Goal: Task Accomplishment & Management: Use online tool/utility

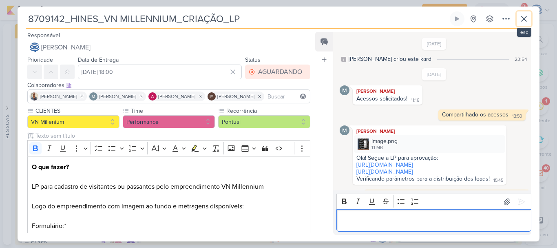
click at [525, 23] on icon at bounding box center [524, 19] width 10 height 10
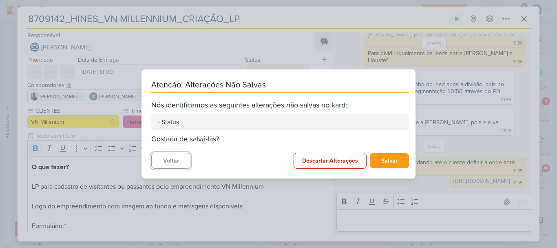
scroll to position [486, 0]
click at [390, 160] on button "Salvar" at bounding box center [389, 160] width 39 height 15
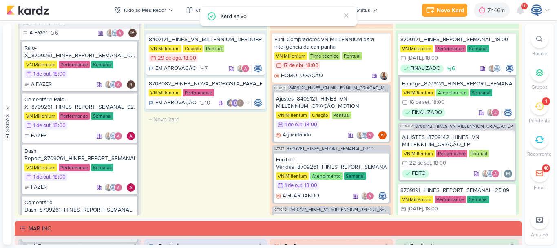
click at [543, 42] on div at bounding box center [540, 39] width 18 height 18
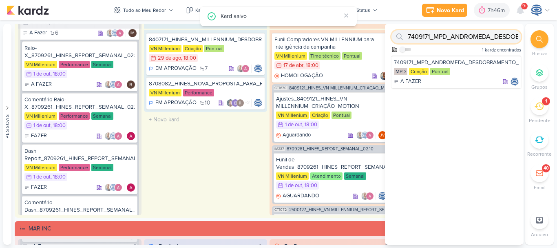
paste input "14709291 - Mar"
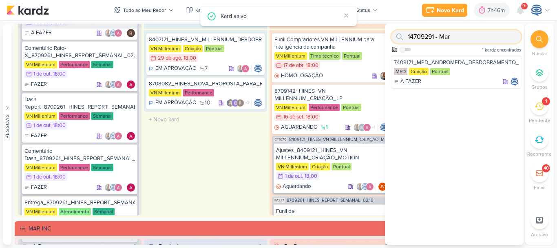
scroll to position [89, 0]
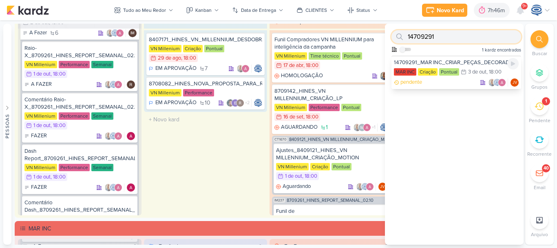
type input "14709291"
click at [448, 58] on div "14709291_MAR INC_CRIAR_PEÇAS_DECORADO MAR INC Criação Pontual 3/10 [DATE] 18:00…" at bounding box center [457, 71] width 130 height 33
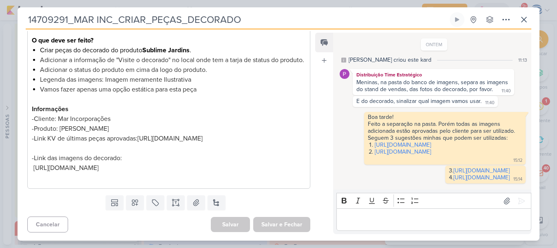
scroll to position [59, 0]
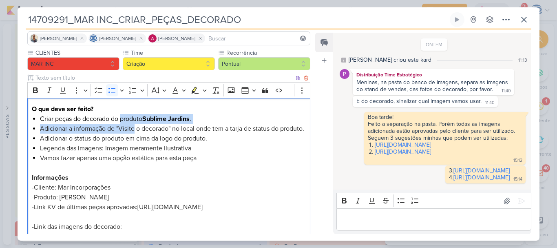
drag, startPoint x: 122, startPoint y: 119, endPoint x: 135, endPoint y: 131, distance: 17.9
click at [135, 131] on ul "Criar peças do decorado do produto Sublime Jardins . Adicionar a informação de …" at bounding box center [173, 143] width 266 height 59
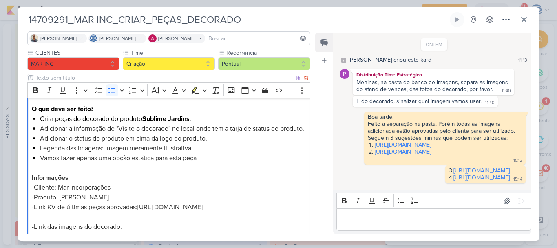
click at [140, 133] on li "Adicionar a informação de "Visite o decorado" no local onde tem a tarja de stat…" at bounding box center [173, 129] width 266 height 10
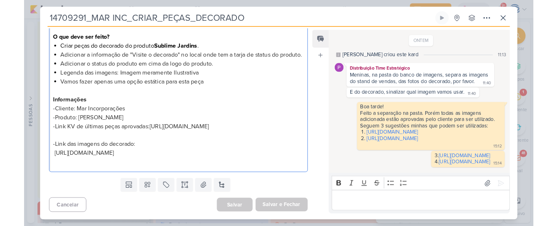
scroll to position [0, 0]
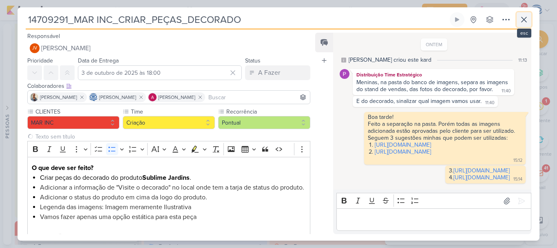
click at [520, 15] on icon at bounding box center [524, 20] width 10 height 10
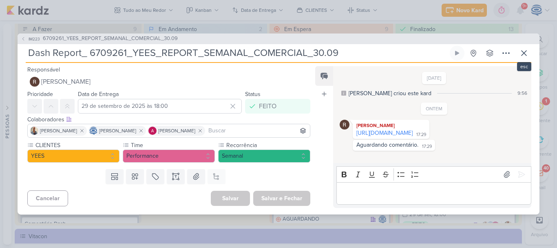
scroll to position [8, 0]
click at [528, 52] on icon at bounding box center [524, 53] width 10 height 10
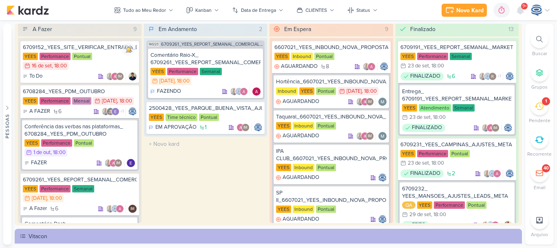
click at [537, 40] on icon at bounding box center [539, 39] width 7 height 7
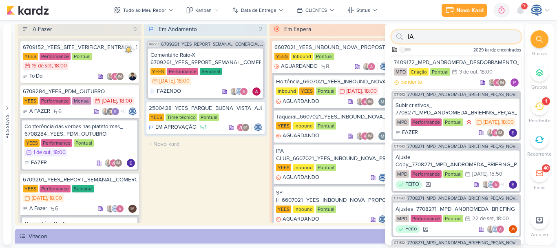
paste input "144090291 - Mar"
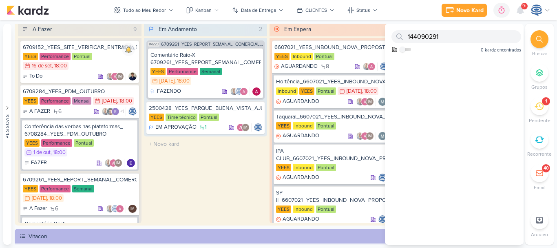
click at [536, 35] on div at bounding box center [540, 39] width 18 height 18
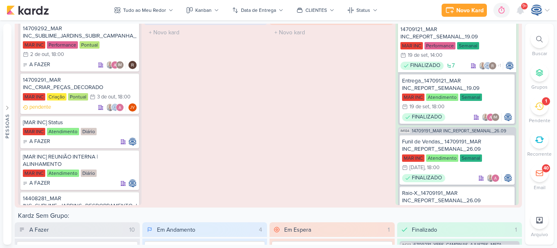
scroll to position [775, 0]
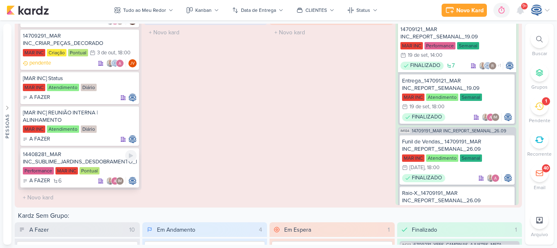
click at [109, 165] on div "14408281_MAR INC_SUBLIME_JARDINS_DESDOBRAMENTO_PEÇAS_META_ADS" at bounding box center [80, 158] width 114 height 15
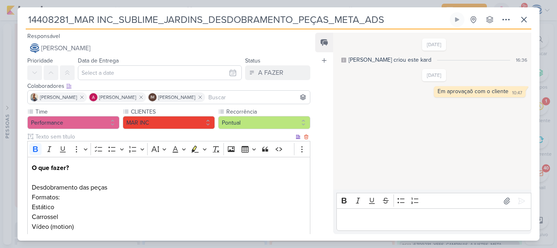
scroll to position [167, 0]
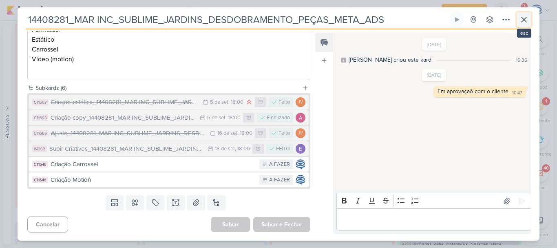
click at [522, 18] on icon at bounding box center [524, 20] width 10 height 10
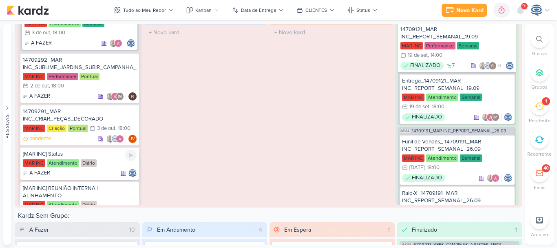
scroll to position [699, 0]
click at [110, 83] on div "MAR INC Performance Pontual 2/10 2 de out , 18:00" at bounding box center [80, 82] width 114 height 18
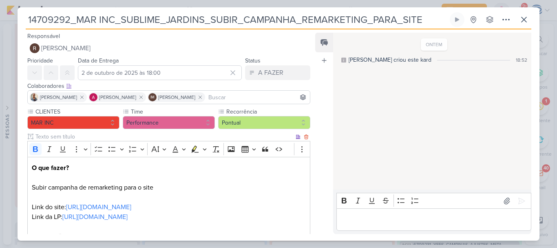
scroll to position [98, 0]
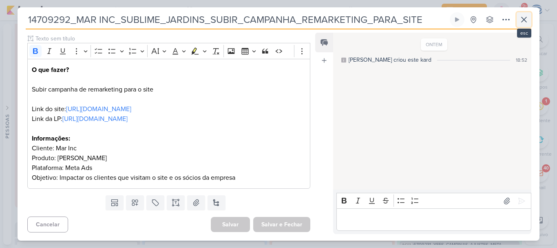
click at [524, 18] on icon at bounding box center [524, 20] width 10 height 10
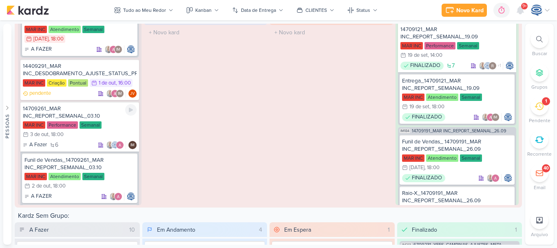
scroll to position [281, 0]
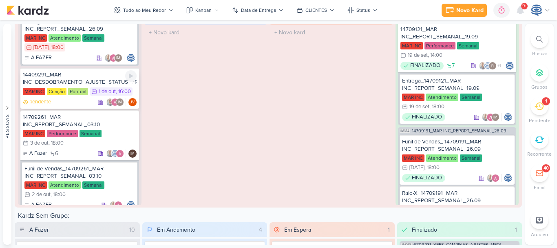
click at [78, 86] on div "14409291_MAR INC_DESDOBRAMENTO_AJUSTE_STATUS_PRODUTO" at bounding box center [80, 78] width 114 height 15
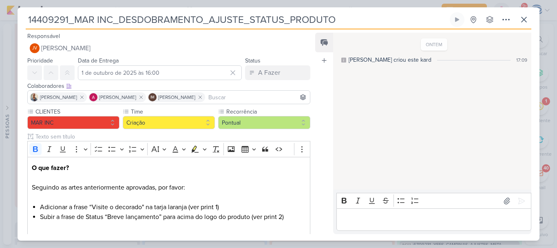
drag, startPoint x: 349, startPoint y: 18, endPoint x: 9, endPoint y: 12, distance: 340.3
click at [9, 12] on div "14409291_MAR INC_DESDOBRAMENTO_AJUSTE_STATUS_PRODUTO" at bounding box center [278, 124] width 557 height 248
click at [526, 20] on icon at bounding box center [524, 20] width 10 height 10
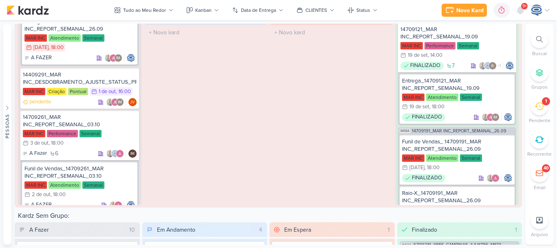
click at [540, 40] on icon at bounding box center [539, 39] width 7 height 7
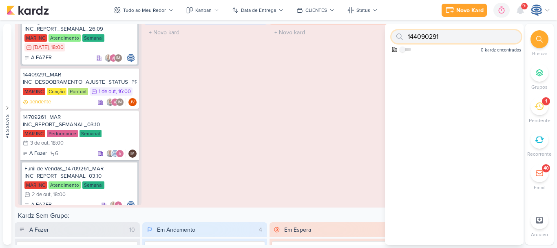
paste input "8409291 - Hines"
drag, startPoint x: 456, startPoint y: 37, endPoint x: 434, endPoint y: 36, distance: 22.0
click at [434, 36] on input "8409291 - Hines" at bounding box center [457, 36] width 130 height 13
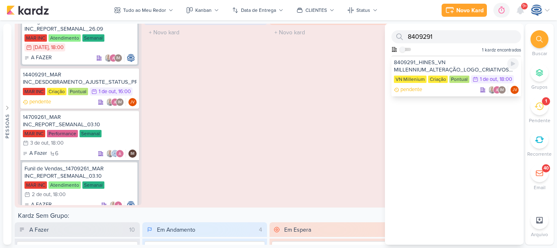
click at [448, 66] on div "8409291_HINES_VN MILLENNIUM_ALTERAÇÃO_LOGO_CRIATIVOS ATIVOS_ESTÁTICO" at bounding box center [456, 66] width 125 height 15
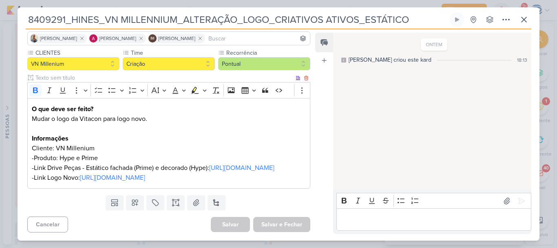
scroll to position [0, 0]
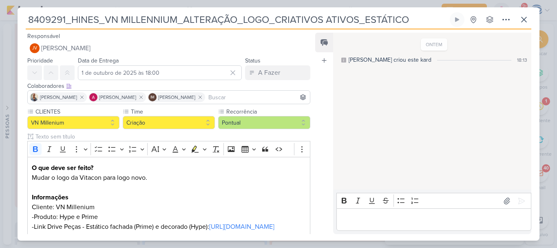
drag, startPoint x: 417, startPoint y: 22, endPoint x: 19, endPoint y: 27, distance: 398.2
click at [19, 27] on div "8409291_HINES_VN MILLENNIUM_ALTERAÇÃO_LOGO_CRIATIVOS ATIVOS_ESTÁTICO Criado por…" at bounding box center [279, 126] width 522 height 228
click at [523, 20] on icon at bounding box center [524, 19] width 5 height 5
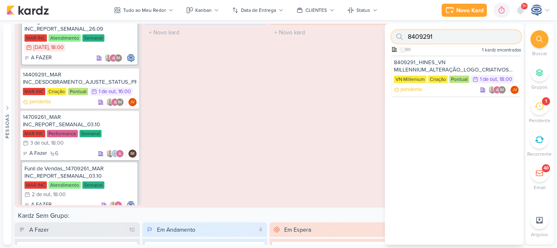
click at [477, 38] on input "8409291" at bounding box center [457, 36] width 130 height 13
paste input "709252 - Hines"
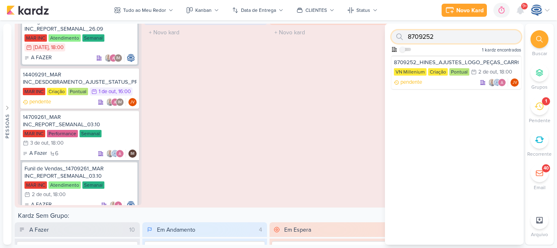
drag, startPoint x: 445, startPoint y: 35, endPoint x: 406, endPoint y: 38, distance: 38.5
click at [406, 38] on div "8709252" at bounding box center [457, 36] width 130 height 13
paste input "409121 - Hines"
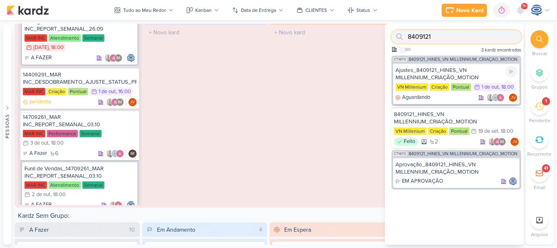
type input "8409121"
click at [456, 74] on div "Ajustes_8409121_HINES_VN MILLENNIUM_CRIAÇÃO_MOTION" at bounding box center [457, 73] width 122 height 15
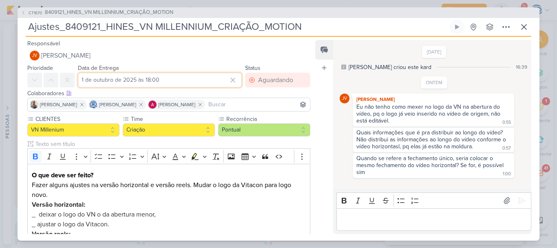
click at [96, 82] on input "1 de outubro de 2025 às 18:00" at bounding box center [160, 80] width 164 height 15
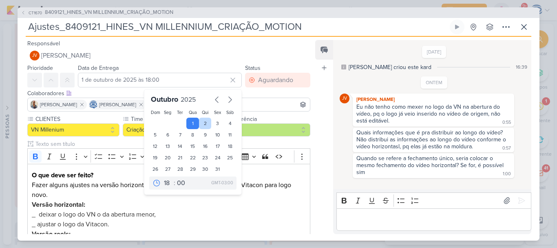
click at [205, 125] on div "2" at bounding box center [205, 122] width 13 height 11
click at [215, 123] on div "3" at bounding box center [217, 122] width 13 height 11
click at [199, 126] on div "2" at bounding box center [205, 122] width 13 height 11
type input "2 de outubro de 2025 às 18:00"
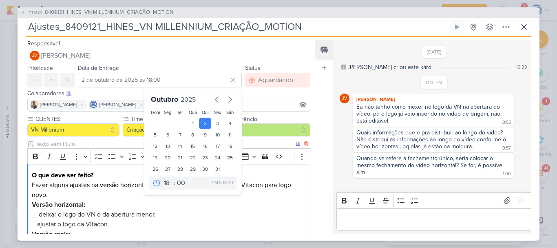
click at [272, 216] on p "_ deixar o logo do VN o da abertura menor," at bounding box center [169, 214] width 274 height 10
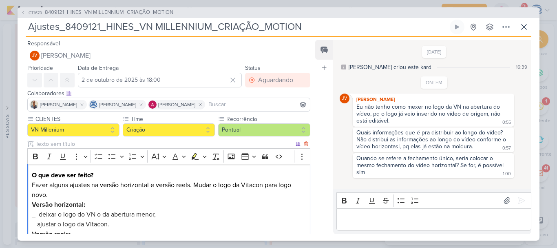
scroll to position [193, 0]
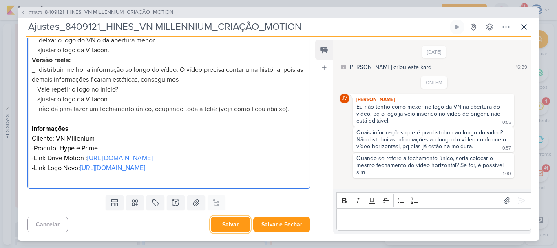
click at [226, 226] on button "Salvar" at bounding box center [230, 224] width 39 height 16
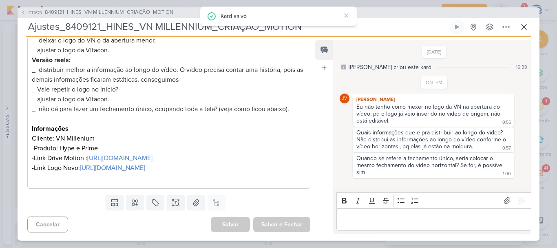
scroll to position [0, 0]
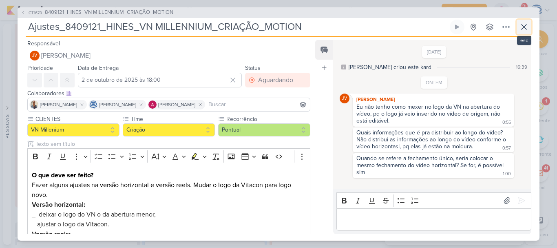
click at [521, 25] on icon at bounding box center [524, 27] width 10 height 10
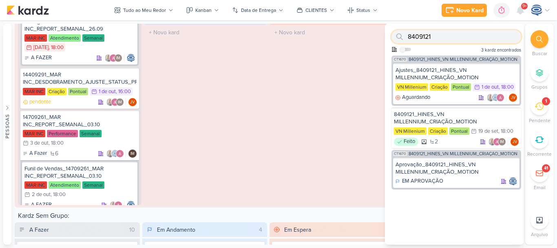
click at [490, 37] on input "8409121" at bounding box center [457, 36] width 130 height 13
paste input "7409172 - Andromeda"
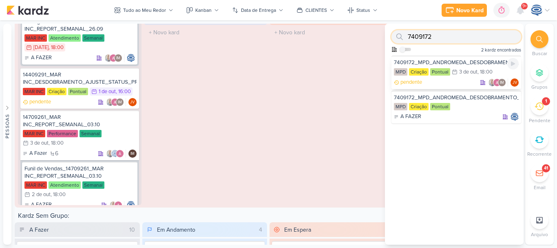
type input "7409172"
click at [469, 67] on div "7409172_MPD_ANDROMEDA_DESDOBRAMENTO_INSTITUCIONAL_LOCALIZAÇÃO MPD Criação Pontu…" at bounding box center [457, 71] width 130 height 33
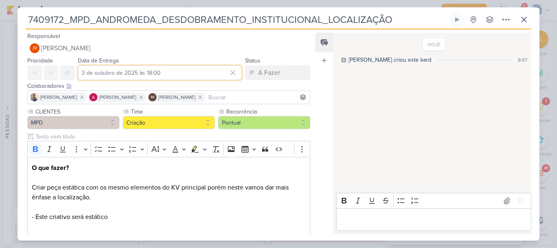
click at [153, 73] on input "3 de outubro de 2025 às 18:00" at bounding box center [160, 72] width 164 height 15
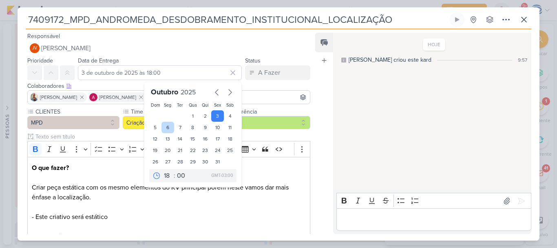
click at [164, 128] on div "6" at bounding box center [168, 127] width 13 height 11
type input "6 de outubro de 2025 às 18:00"
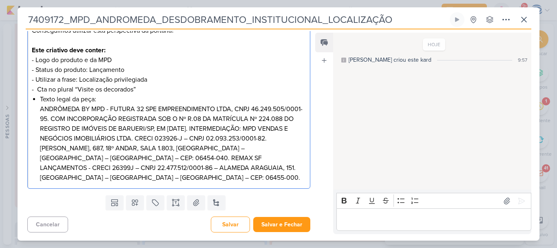
scroll to position [313, 0]
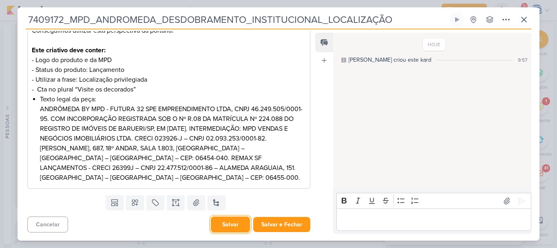
click at [225, 230] on button "Salvar" at bounding box center [230, 224] width 39 height 16
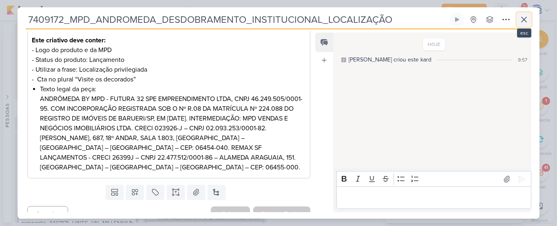
click at [526, 17] on icon at bounding box center [524, 20] width 10 height 10
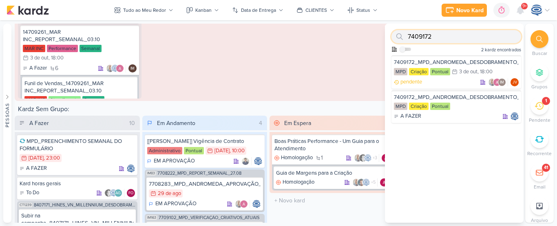
click at [465, 41] on input "7409172" at bounding box center [457, 36] width 130 height 13
click at [202, 7] on div "Kanban" at bounding box center [203, 10] width 16 height 7
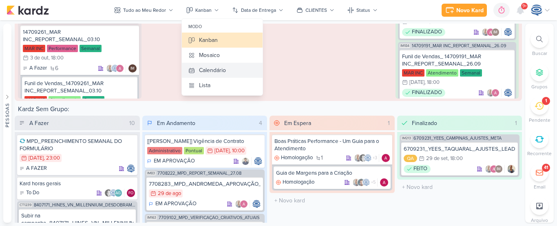
click at [213, 75] on div "Calendário" at bounding box center [212, 70] width 27 height 9
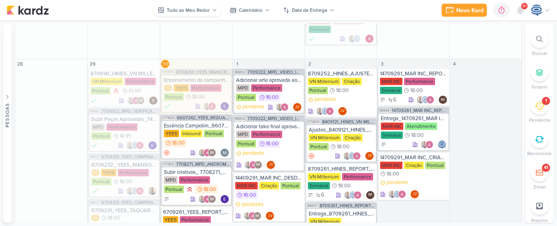
scroll to position [1097, 0]
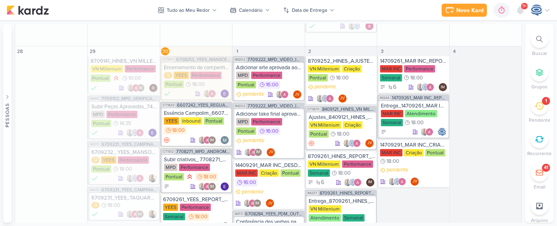
click at [537, 40] on icon at bounding box center [539, 39] width 7 height 7
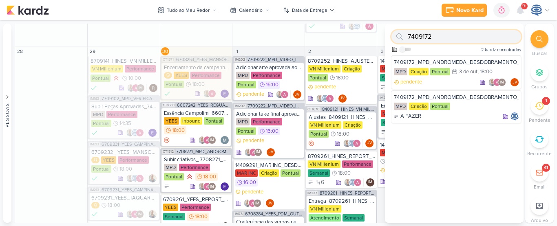
paste input "70922"
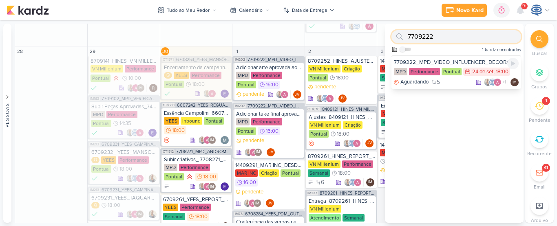
type input "7709222"
click at [437, 62] on div "7709222_MPD_VIDEO_INFLUENCER_DECORADO" at bounding box center [456, 62] width 125 height 7
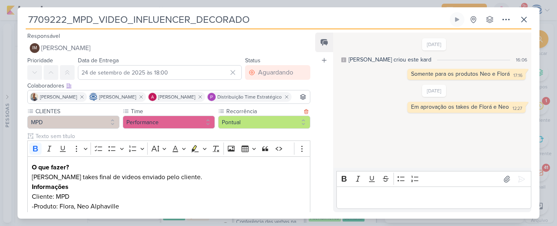
scroll to position [155, 0]
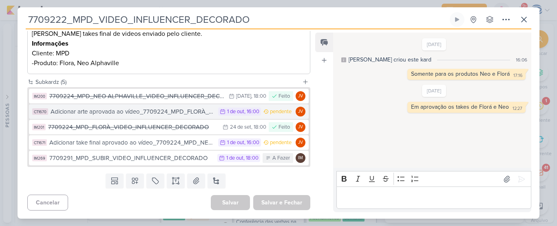
click at [176, 116] on div "Adicionar arte aprovada ao vídeo_7709224_MPD_FLORÀ_VIDEO_INFLUENCER_DECORADO" at bounding box center [133, 111] width 164 height 9
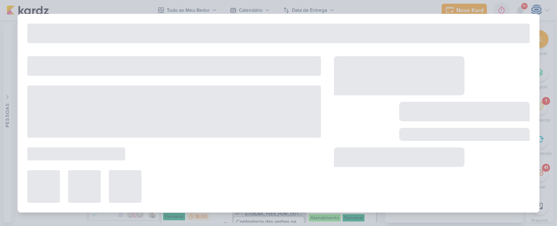
type input "Adicionar arte aprovada ao vídeo_7709224_MPD_FLORÀ_VIDEO_INFLUENCER_DECORADO"
type input "1 de outubro de 2025 às 16:00"
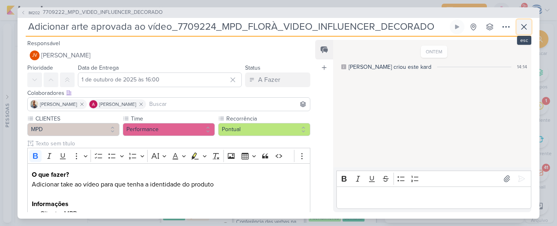
click at [526, 28] on icon at bounding box center [524, 26] width 5 height 5
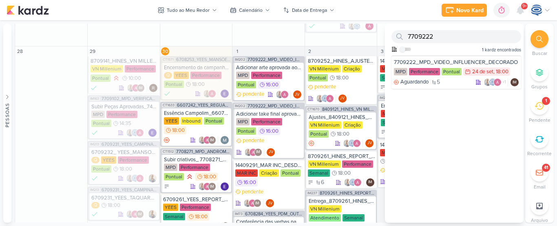
click at [541, 42] on div at bounding box center [540, 39] width 18 height 18
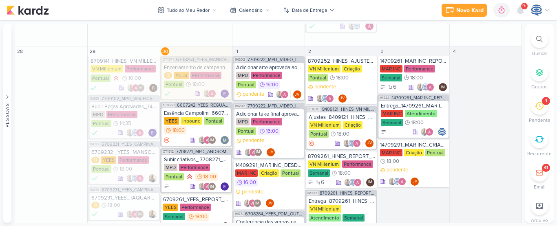
click at [532, 38] on div at bounding box center [540, 39] width 18 height 18
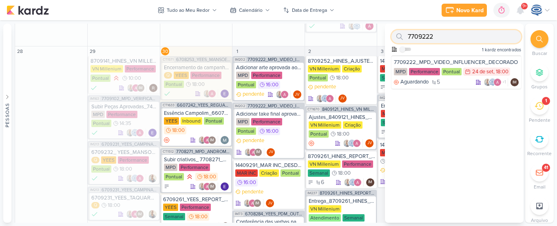
click at [440, 38] on input "7709222" at bounding box center [457, 36] width 130 height 13
paste input "14409291"
type input "77092214409291"
drag, startPoint x: 468, startPoint y: 35, endPoint x: 381, endPoint y: 37, distance: 86.5
click at [381, 37] on div "Pessoas Pessoas A l e s s a n d r a G o m e s AG A l i n e G i m e n e z G r a …" at bounding box center [278, 123] width 557 height 199
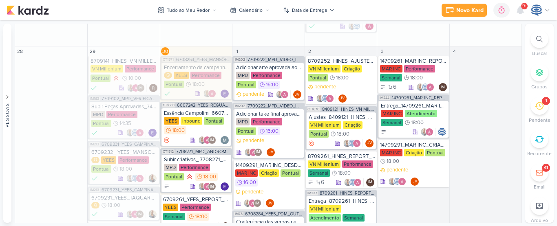
click at [543, 42] on div at bounding box center [540, 39] width 18 height 18
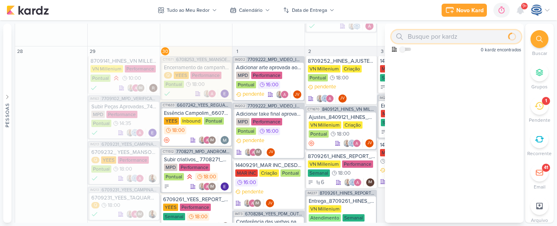
paste input "14409291"
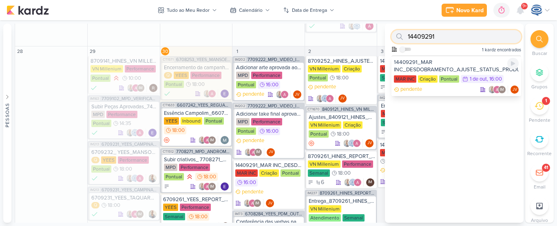
type input "14409291"
click at [431, 66] on div "14409291_MAR INC_DESDOBRAMENTO_AJUSTE_STATUS_PRODUTO" at bounding box center [456, 66] width 125 height 15
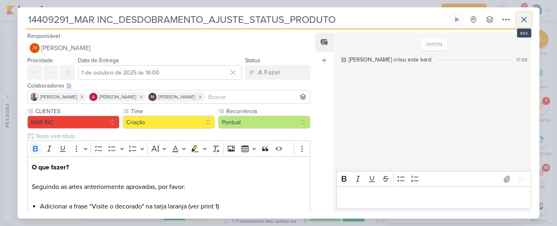
click at [527, 19] on icon at bounding box center [524, 20] width 10 height 10
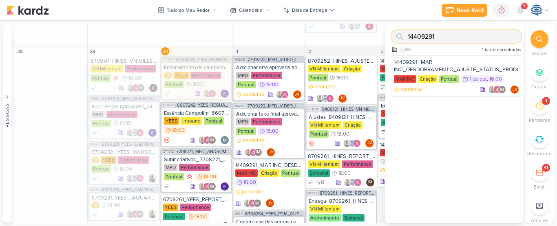
click at [480, 37] on input "14409291" at bounding box center [457, 36] width 130 height 13
paste input "8409291"
type input "8409291"
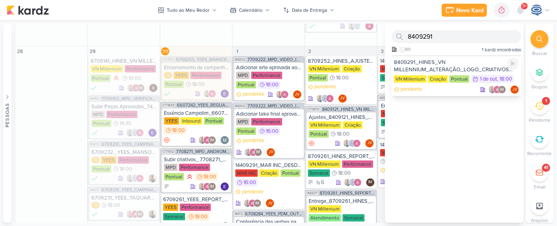
click at [450, 64] on div "8409291_HINES_VN MILLENNIUM_ALTERAÇÃO_LOGO_CRIATIVOS ATIVOS_ESTÁTICO" at bounding box center [456, 66] width 125 height 15
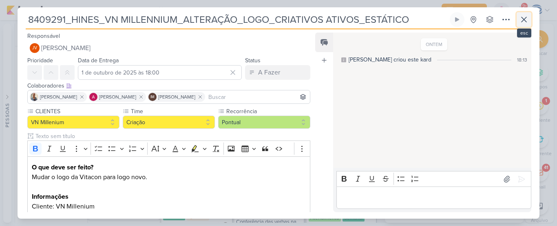
click at [526, 24] on icon at bounding box center [524, 20] width 10 height 10
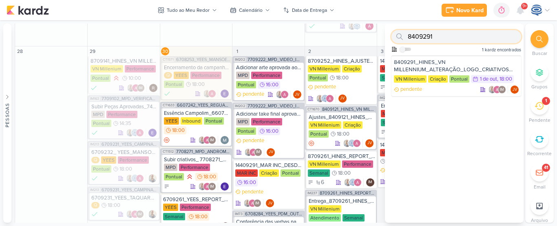
click at [482, 42] on input "8409291" at bounding box center [457, 36] width 130 height 13
paste input "8709251"
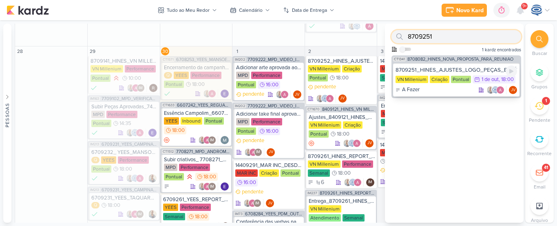
type input "8709251"
click at [457, 69] on div "8709251_HINES_AJUSTES_LOGO_PEÇAS_ESTÁTICO" at bounding box center [457, 69] width 122 height 7
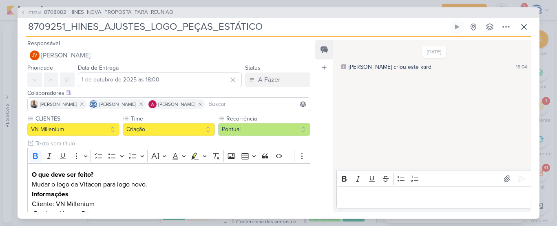
drag, startPoint x: 269, startPoint y: 23, endPoint x: 6, endPoint y: 34, distance: 263.4
click at [6, 34] on div "CT1341 8708082_HINES_NOVA_PROPOSTA_PARA_REUNIAO 8709251_HINES_AJUSTES_LOGO_PEÇA…" at bounding box center [278, 113] width 557 height 226
click at [527, 25] on icon at bounding box center [524, 27] width 10 height 10
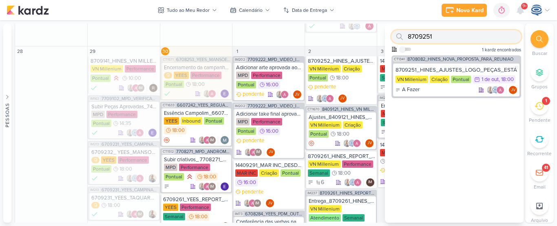
click at [485, 40] on input "8709251" at bounding box center [457, 36] width 130 height 13
paste input "8409291"
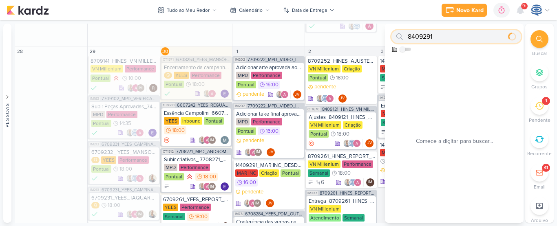
type input "8409291"
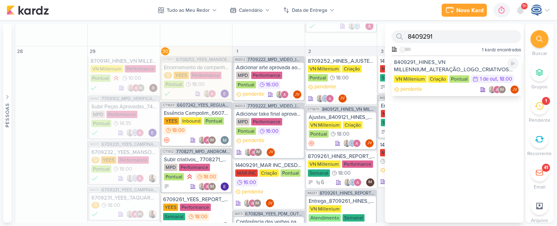
click at [447, 61] on div "8409291_HINES_VN MILLENNIUM_ALTERAÇÃO_LOGO_CRIATIVOS ATIVOS_ESTÁTICO" at bounding box center [456, 66] width 125 height 15
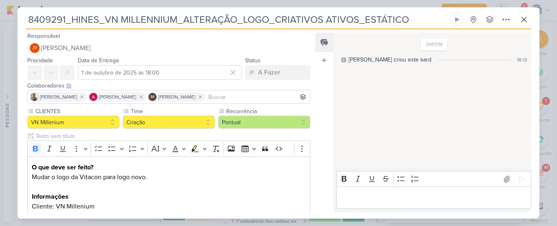
drag, startPoint x: 413, startPoint y: 21, endPoint x: 22, endPoint y: 25, distance: 391.2
click at [22, 25] on div "8409291_HINES_VN MILLENNIUM_ALTERAÇÃO_LOGO_CRIATIVOS ATIVOS_ESTÁTICO Criado por…" at bounding box center [279, 115] width 522 height 207
click at [525, 20] on icon at bounding box center [524, 19] width 5 height 5
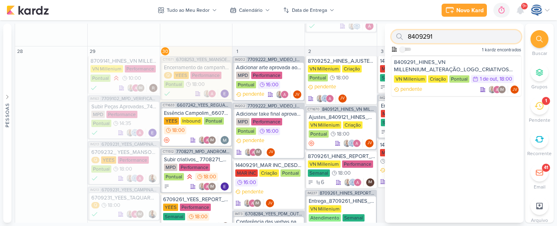
click at [494, 39] on input "8409291" at bounding box center [457, 36] width 130 height 13
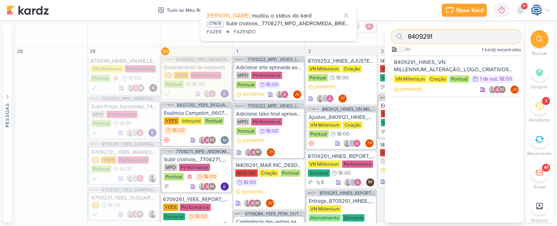
click at [494, 39] on input "8409291" at bounding box center [457, 36] width 130 height 13
paste input "7709222"
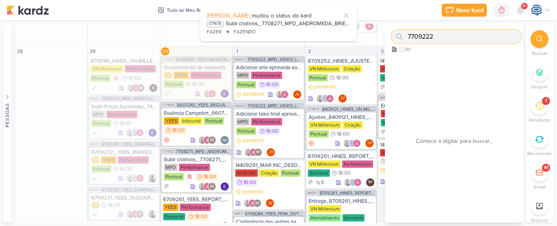
click at [494, 39] on input "7709222" at bounding box center [457, 36] width 130 height 13
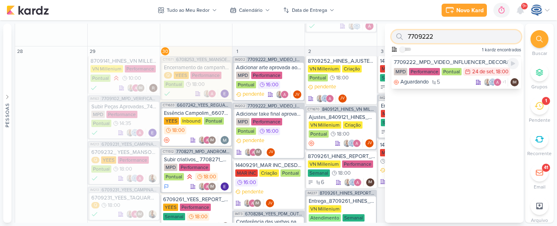
type input "7709222"
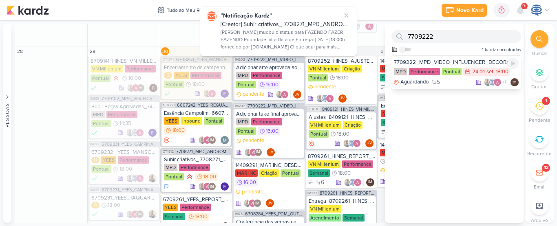
click at [459, 62] on div "7709222_MPD_VIDEO_INFLUENCER_DECORADO" at bounding box center [456, 62] width 125 height 7
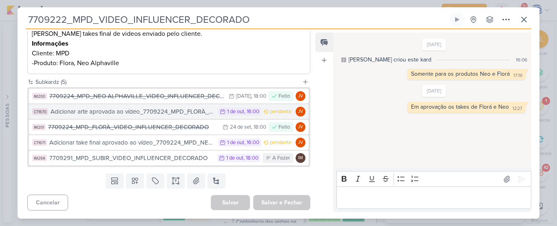
click at [177, 115] on div "Adicionar arte aprovada ao vídeo_7709224_MPD_FLORÀ_VIDEO_INFLUENCER_DECORADO" at bounding box center [133, 111] width 164 height 9
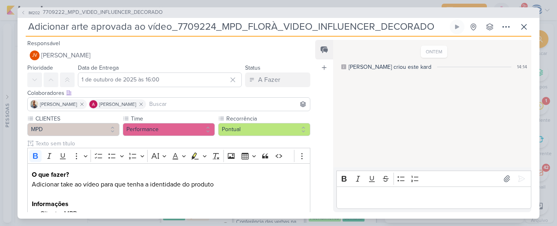
drag, startPoint x: 431, startPoint y: 24, endPoint x: 24, endPoint y: 31, distance: 406.4
click at [24, 31] on div "IM202 7709222_MPD_VIDEO_INFLUENCER_DECORADO Adicionar arte aprovada ao vídeo_77…" at bounding box center [279, 113] width 522 height 212
click at [109, 12] on span "7709222_MPD_VIDEO_INFLUENCER_DECORADO" at bounding box center [103, 13] width 120 height 8
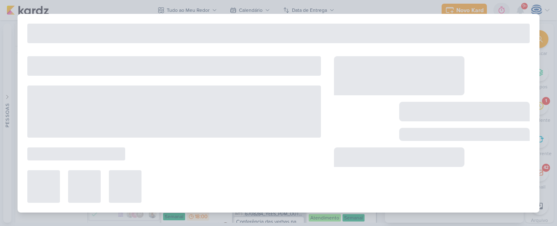
type input "7709222_MPD_VIDEO_INFLUENCER_DECORADO"
type input "24 de setembro de 2025 às 18:00"
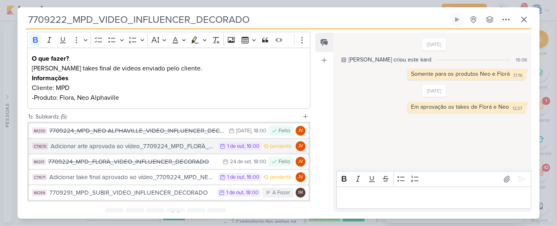
scroll to position [110, 0]
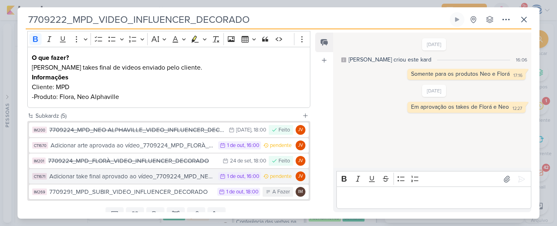
click at [109, 182] on div "Adicionar take final aprovado ao vídeo_7709224_MPD_NEO ALPHAVILLE_VIDEO_INFLUEN…" at bounding box center [131, 176] width 165 height 9
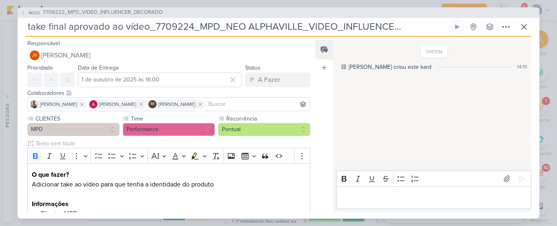
scroll to position [0, 55]
drag, startPoint x: 27, startPoint y: 26, endPoint x: 448, endPoint y: 27, distance: 420.6
click at [448, 27] on input "Adicionar take final aprovado ao vídeo_7709224_MPD_NEO ALPHAVILLE_VIDEO_INFLUEN…" at bounding box center [237, 27] width 423 height 15
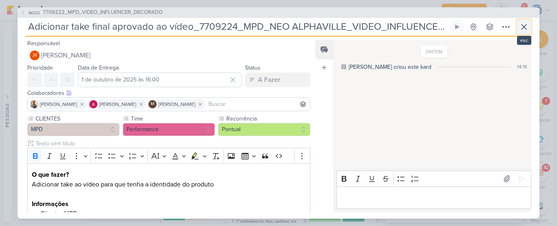
click at [527, 26] on icon at bounding box center [524, 27] width 10 height 10
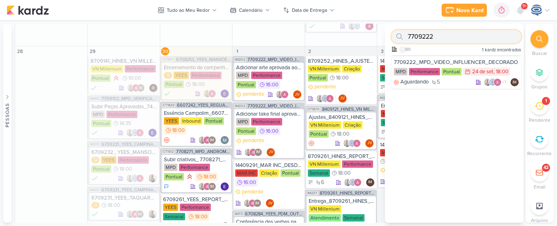
click at [483, 36] on input "7709222" at bounding box center [457, 36] width 130 height 13
paste input "8709252"
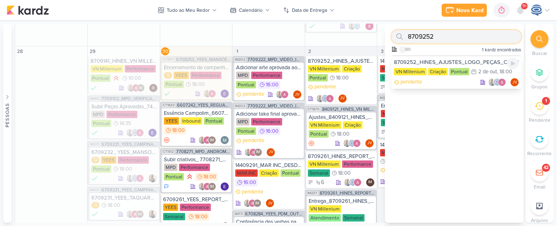
type input "8709252"
click at [443, 60] on div "8709252_HINES_AJUSTES_LOGO_PEÇAS_CARROSSEL" at bounding box center [456, 62] width 125 height 7
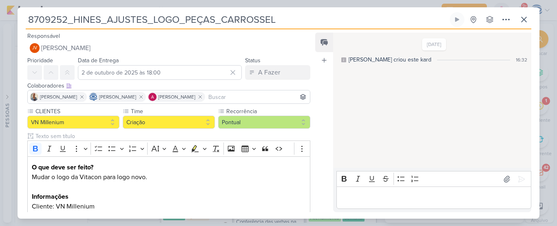
drag, startPoint x: 299, startPoint y: 20, endPoint x: 6, endPoint y: 22, distance: 292.9
click at [6, 22] on div "8709252_HINES_AJUSTES_LOGO_PEÇAS_CARROSSEL" at bounding box center [278, 113] width 557 height 226
click at [527, 21] on icon at bounding box center [524, 20] width 10 height 10
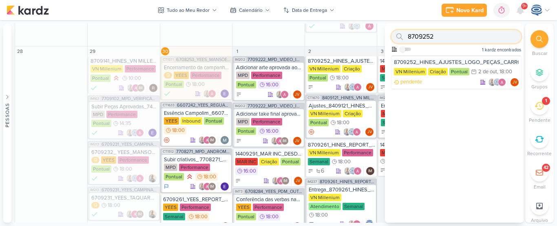
click at [479, 38] on input "8709252" at bounding box center [457, 36] width 130 height 13
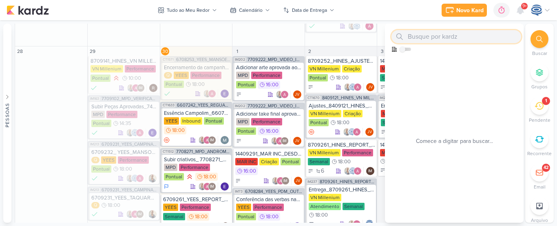
paste input "8409121_HINES_VN MILLENNIUM_CRIAÇÃO_MOTION"
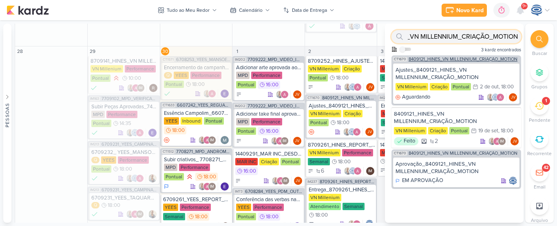
type input "8409121_HINES_VN MILLENNIUM_CRIAÇÃO_MOTION"
click at [466, 58] on span "8409121_HINES_VN MILLENNIUM_CRIAÇÃO_MOTION" at bounding box center [463, 59] width 109 height 4
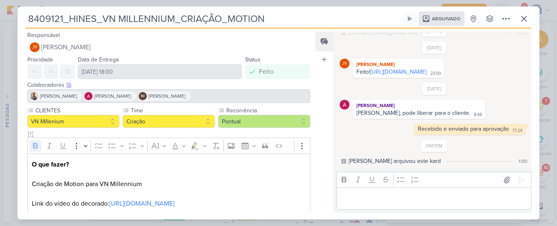
scroll to position [117, 0]
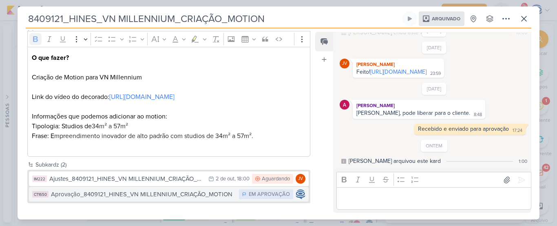
click at [208, 191] on div "Aprovação_8409121_HINES_VN MILLENNIUM_CRIAÇÃO_MOTION" at bounding box center [143, 194] width 184 height 9
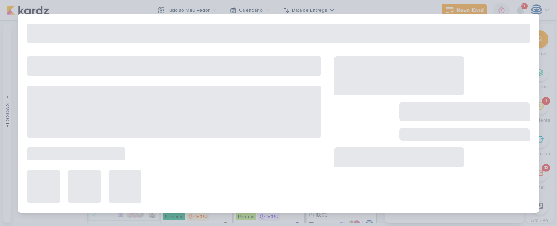
type input "Aprovação_8409121_HINES_VN MILLENNIUM_CRIAÇÃO_MOTION"
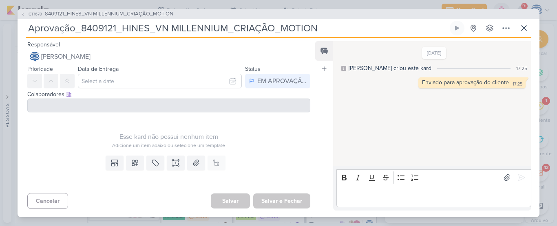
click at [162, 11] on span "8409121_HINES_VN MILLENNIUM_CRIAÇÃO_MOTION" at bounding box center [109, 14] width 129 height 8
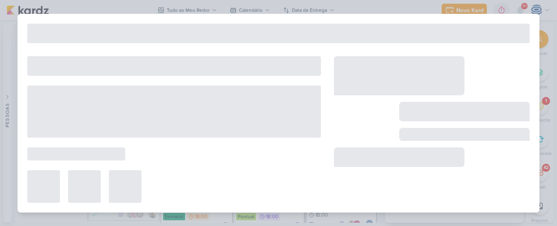
type input "8409121_HINES_VN MILLENNIUM_CRIAÇÃO_MOTION"
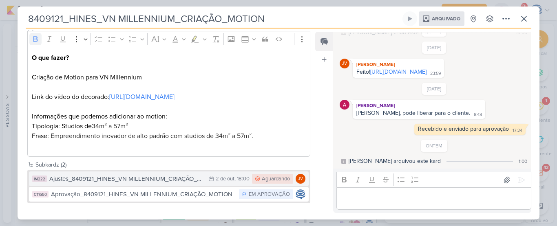
click at [171, 179] on div "Ajustes_8409121_HINES_VN MILLENNIUM_CRIAÇÃO_MOTION" at bounding box center [126, 179] width 155 height 9
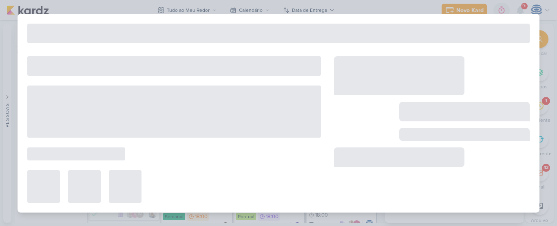
type input "Ajustes_8409121_HINES_VN MILLENNIUM_CRIAÇÃO_MOTION"
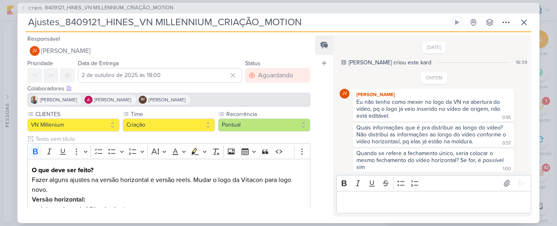
scroll to position [4, 0]
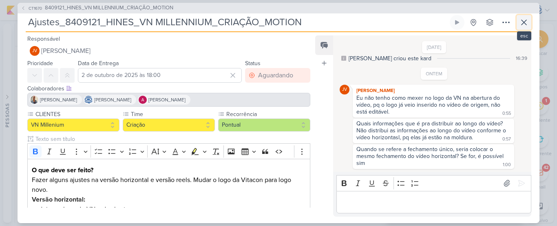
click at [523, 24] on icon at bounding box center [524, 23] width 10 height 10
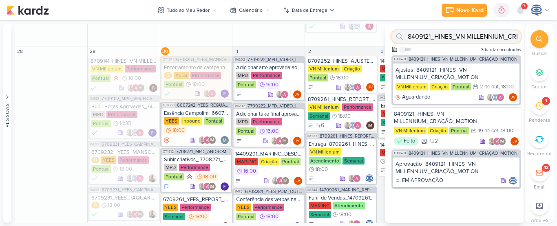
click at [476, 35] on input "8409121_HINES_VN MILLENNIUM_CRIAÇÃO_MOTION" at bounding box center [457, 36] width 130 height 13
type input "8"
paste input "14709291"
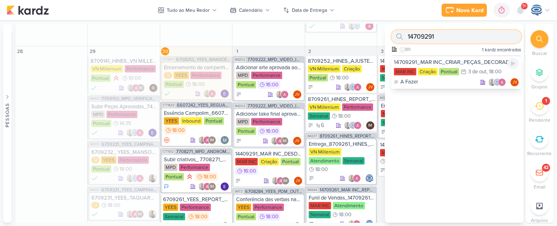
type input "14709291"
click at [470, 62] on div "14709291_MAR INC_CRIAR_PEÇAS_DECORADO" at bounding box center [456, 62] width 125 height 7
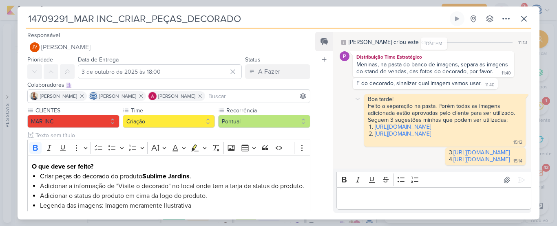
scroll to position [0, 0]
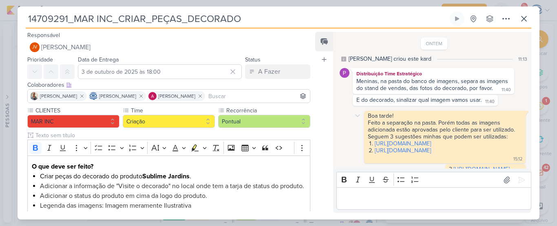
click at [345, 128] on div "Boa tarde! Feito a separação na pasta. Porém todas as imagens adicionada estão …" at bounding box center [434, 137] width 189 height 53
drag, startPoint x: 254, startPoint y: 18, endPoint x: 169, endPoint y: 29, distance: 85.5
click at [169, 29] on div "14709291_MAR INC_CRIAR_PEÇAS_DECORADO Criado por Isabella nenhum grupo disponív…" at bounding box center [279, 115] width 522 height 208
click at [297, 18] on input "14709291_MAR INC_CRIAR_PEÇAS_DECORADO" at bounding box center [237, 18] width 423 height 15
drag, startPoint x: 297, startPoint y: 18, endPoint x: 81, endPoint y: 20, distance: 215.4
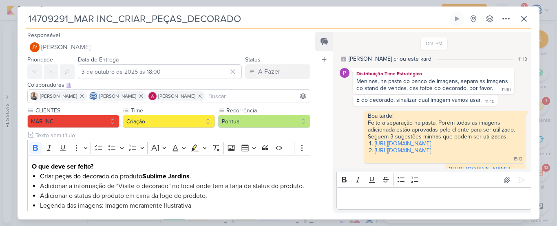
click at [81, 20] on input "14709291_MAR INC_CRIAR_PEÇAS_DECORADO" at bounding box center [237, 18] width 423 height 15
click at [527, 21] on icon at bounding box center [524, 19] width 10 height 10
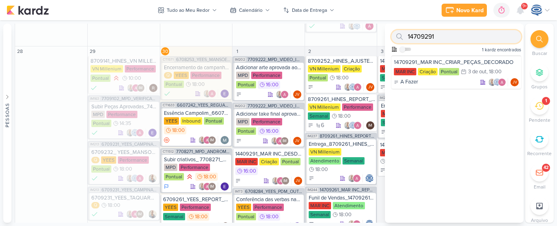
click at [490, 39] on input "14709291" at bounding box center [457, 36] width 130 height 13
paste input "Adicionar take final aprovado ao vídeo_7709224_MPD_NEO ALPHAVILLE_VIDEO_INFLUEN…"
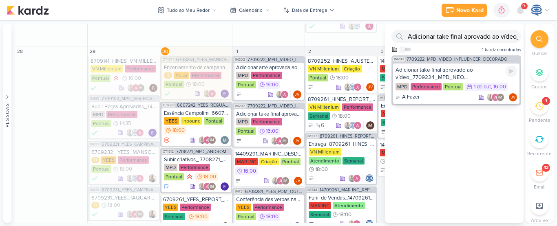
click at [412, 69] on div "Adicionar take final aprovado ao vídeo_7709224_MPD_NEO ALPHAVILLE_VIDEO_INFLUEN…" at bounding box center [457, 73] width 122 height 15
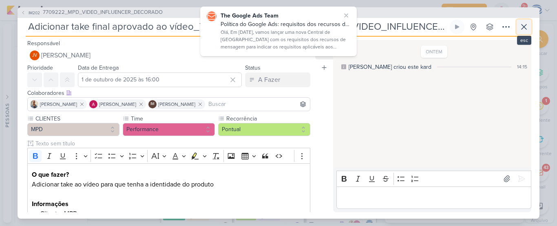
click at [523, 31] on icon at bounding box center [524, 27] width 10 height 10
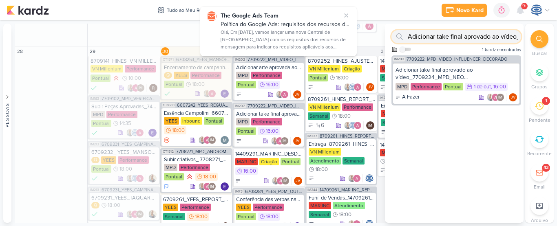
click at [495, 38] on input "Adicionar take final aprovado ao vídeo_7709224_MPD_NEO ALPHAVILLE_VIDEO_INFLUEN…" at bounding box center [457, 36] width 130 height 13
click at [502, 37] on input "Adicionar take final aprovado ao vídeo_7709224_MPD_NEO ALPHAVILLE_VIDEO_INFLUEN…" at bounding box center [457, 36] width 130 height 13
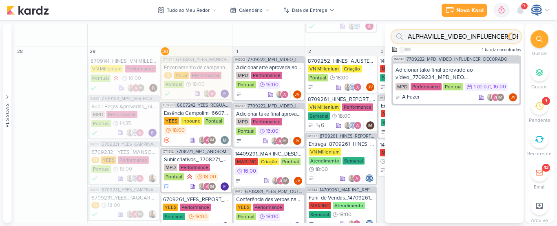
type input "ALPHAVILLE_VIDEO_INFLUENCER_DECORADO"
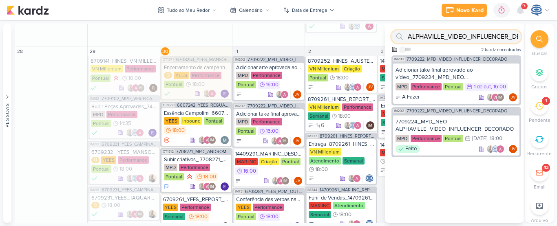
click at [502, 37] on input "ALPHAVILLE_VIDEO_INFLUENCER_DECORADO" at bounding box center [457, 36] width 130 height 13
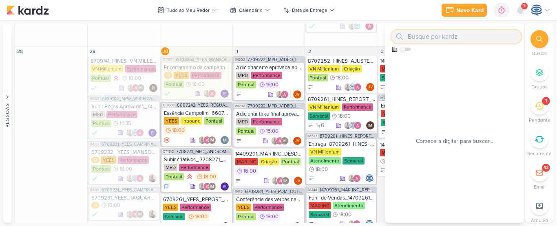
paste input "14409291_MAR INC_DESDOBRAMENTO_AJUSTE_STATUS_PRODUTO"
click at [502, 37] on input "14409291_MAR INC_DESDOBRAMENTO_AJUSTE_STATUS_PRODUTO" at bounding box center [457, 36] width 130 height 13
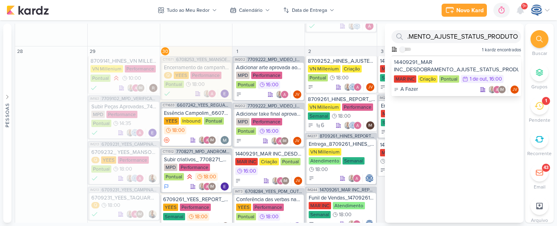
scroll to position [0, 0]
click at [443, 69] on div "14409291_MAR INC_DESDOBRAMENTO_AJUSTE_STATUS_PRODUTO" at bounding box center [456, 66] width 125 height 15
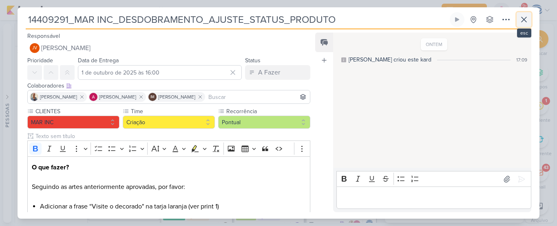
click at [519, 22] on icon at bounding box center [524, 20] width 10 height 10
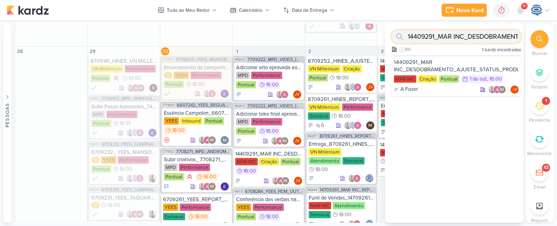
click at [494, 38] on input "14409291_MAR INC_DESDOBRAMENTO_AJUSTE_STATUS_PRODUTO" at bounding box center [457, 36] width 130 height 13
type input "1"
paste input "8409291_HINES_VN MILLENNIUM_ALTERAÇÃO_LOGO_CRIATIVOS ATIVOS_ESTÁTICO"
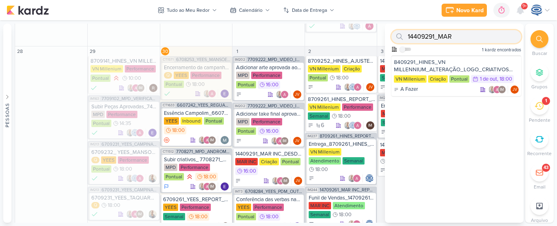
type input "14409291_MAR"
click at [421, 69] on div "8409291_HINES_VN MILLENNIUM_ALTERAÇÃO_LOGO_CRIATIVOS ATIVOS_ESTÁTICO" at bounding box center [456, 66] width 125 height 15
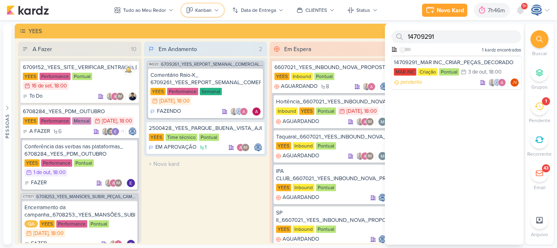
click at [211, 13] on div "Kanban" at bounding box center [203, 10] width 16 height 7
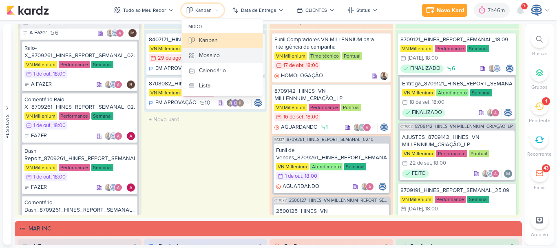
scroll to position [486, 0]
click at [218, 69] on div "Calendário" at bounding box center [212, 70] width 27 height 9
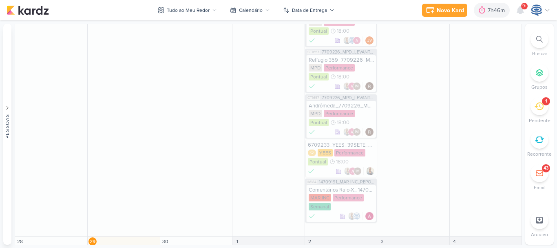
scroll to position [896, 0]
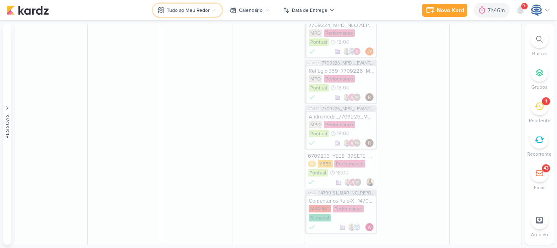
click at [201, 11] on div "Tudo ao Meu Redor" at bounding box center [188, 10] width 43 height 7
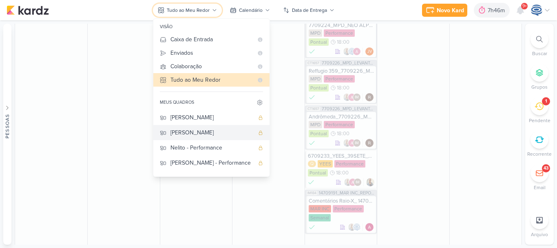
scroll to position [11, 0]
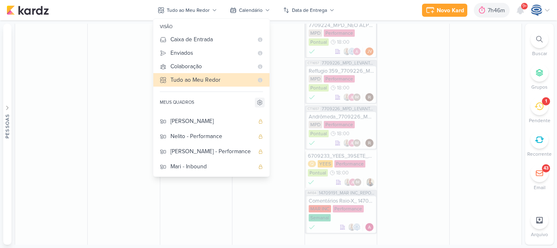
click at [257, 101] on icon at bounding box center [260, 102] width 7 height 7
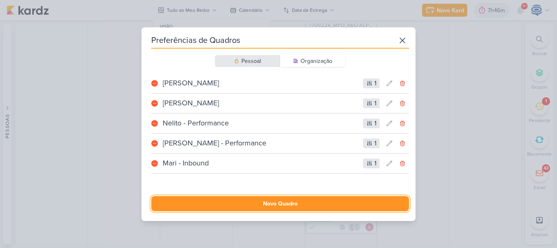
click at [245, 203] on button "Novo Quadro" at bounding box center [280, 203] width 258 height 15
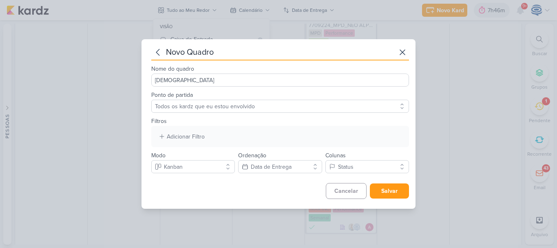
type input "Jôney"
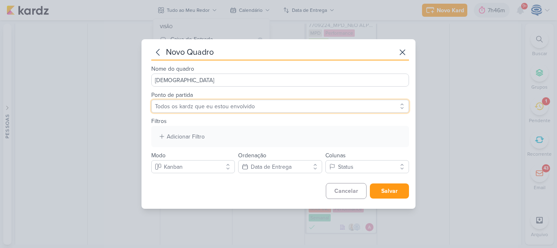
click at [258, 107] on select "Todos os kardz que eu estou envolvido" at bounding box center [280, 106] width 258 height 13
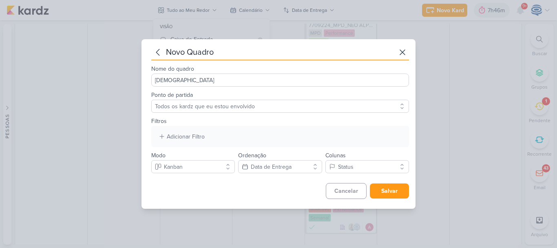
click at [223, 135] on div "Adicionar Filtro Responsável Marcador Campos Personalizados CLIENTES Time" at bounding box center [280, 136] width 258 height 21
click at [202, 134] on div "Adicionar Filtro" at bounding box center [186, 136] width 38 height 9
click at [204, 155] on button "Responsável" at bounding box center [202, 152] width 90 height 12
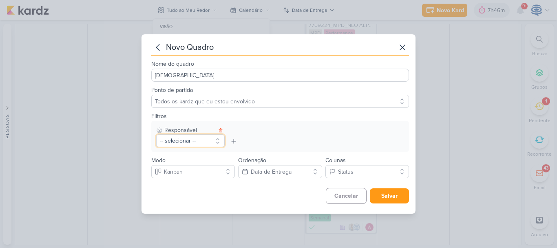
click at [199, 142] on button "-- selecionar --" at bounding box center [190, 140] width 69 height 13
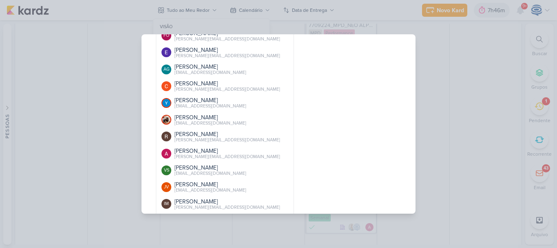
scroll to position [301, 0]
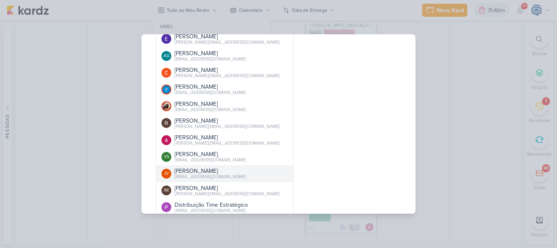
click at [195, 172] on div "[PERSON_NAME]" at bounding box center [211, 170] width 72 height 9
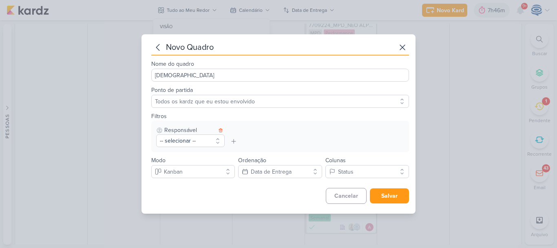
scroll to position [0, 0]
click at [392, 202] on button "Salvar" at bounding box center [389, 195] width 39 height 15
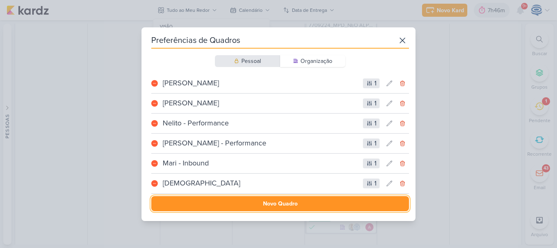
click at [318, 198] on button "Novo Quadro" at bounding box center [280, 203] width 258 height 15
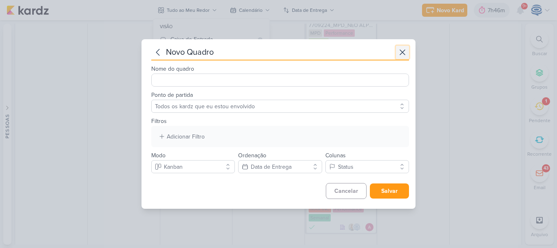
click at [398, 47] on icon at bounding box center [403, 52] width 10 height 10
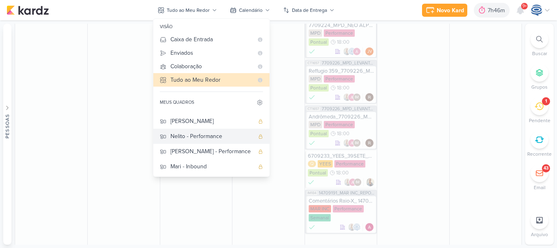
scroll to position [27, 0]
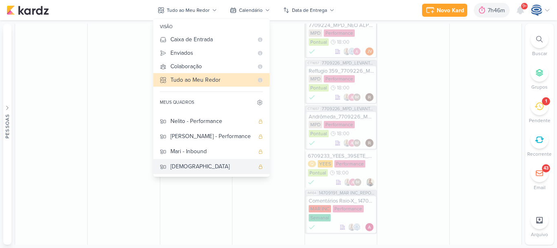
click at [187, 166] on div "Jôney" at bounding box center [213, 166] width 84 height 9
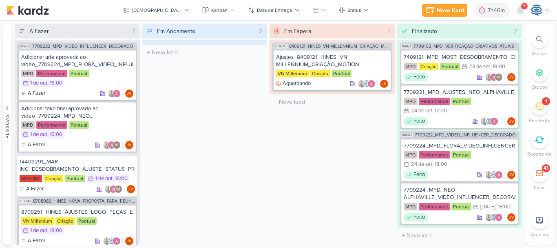
scroll to position [0, 0]
click at [211, 7] on div "Kanban" at bounding box center [219, 10] width 16 height 7
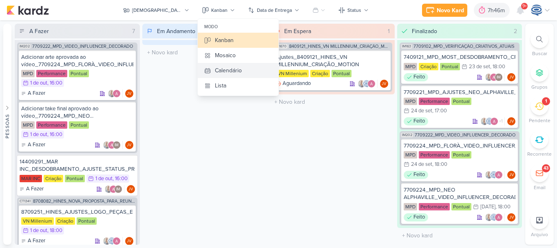
click at [215, 66] on div "Calendário" at bounding box center [228, 70] width 27 height 9
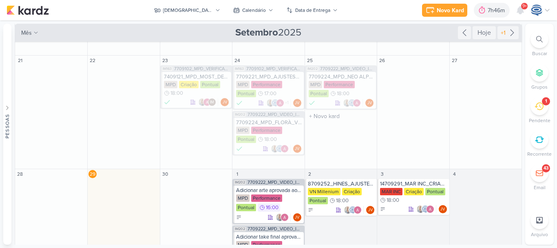
scroll to position [57, 0]
